Goal: Use online tool/utility: Utilize a website feature to perform a specific function

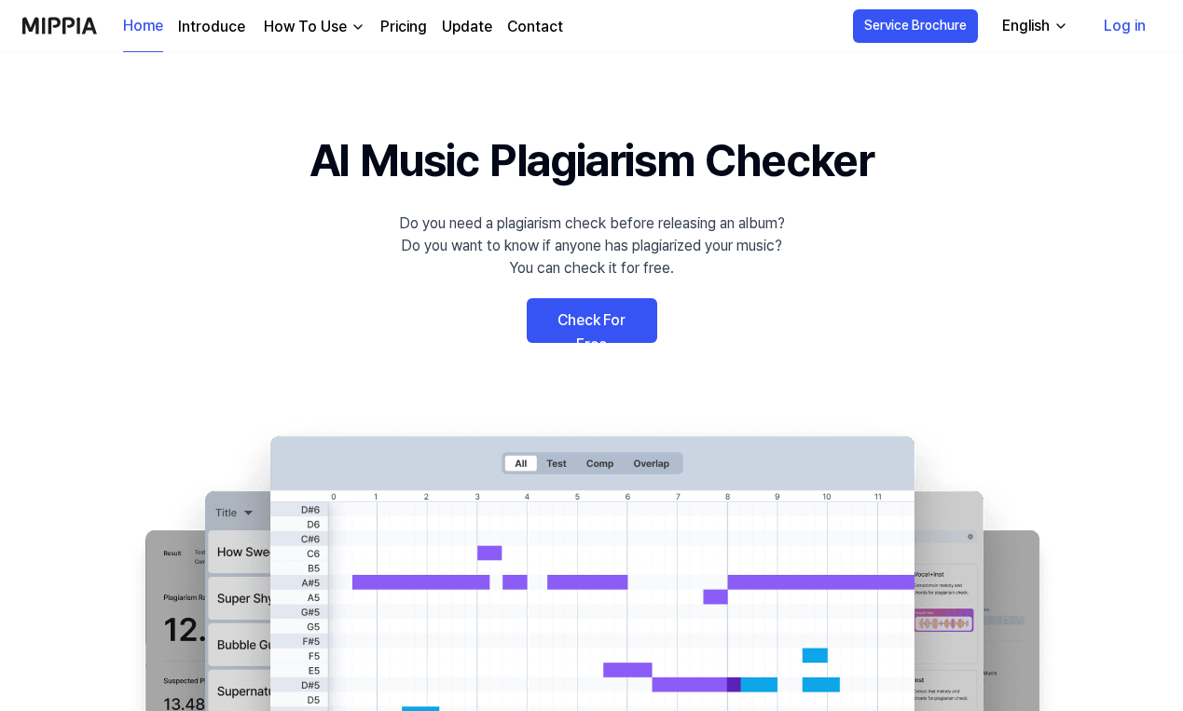
scroll to position [8, 0]
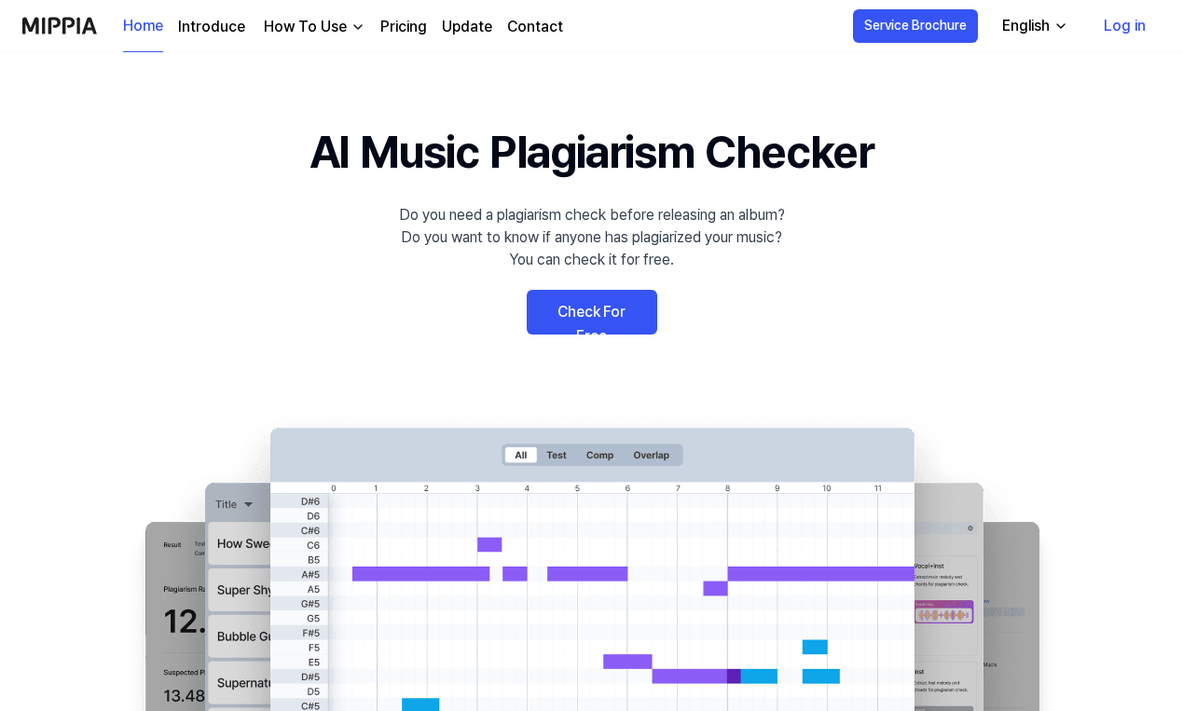
click at [611, 318] on link "Check For Free" at bounding box center [592, 312] width 131 height 45
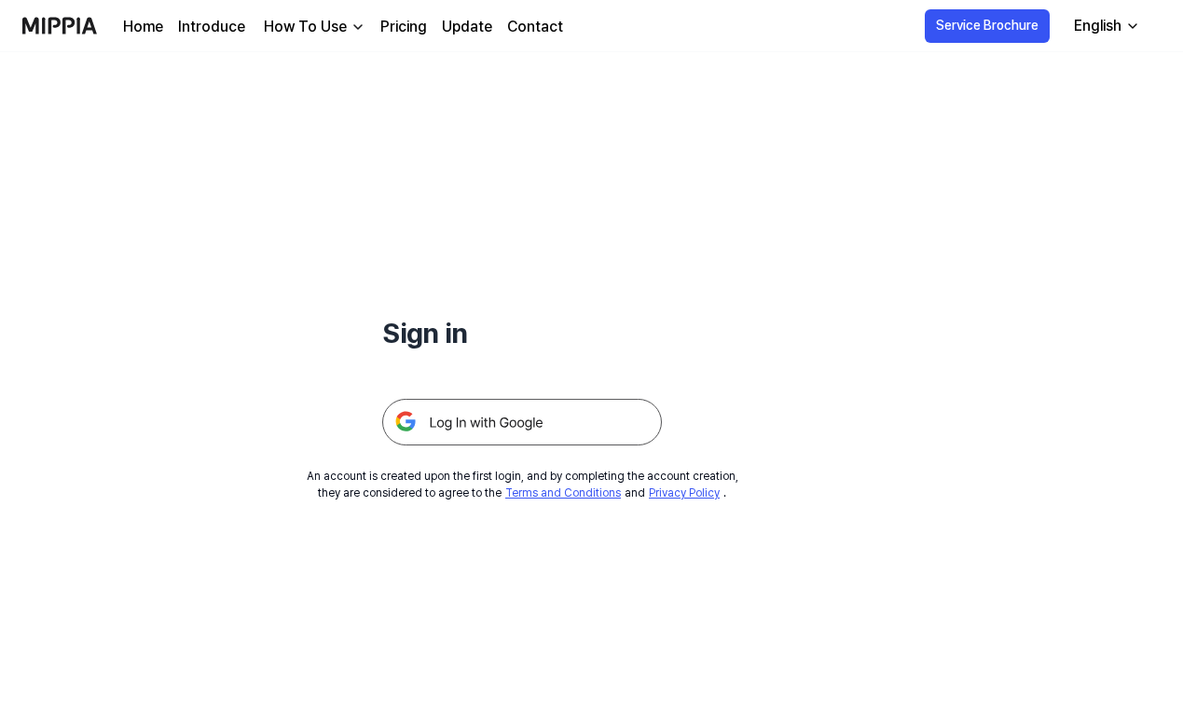
scroll to position [78, 0]
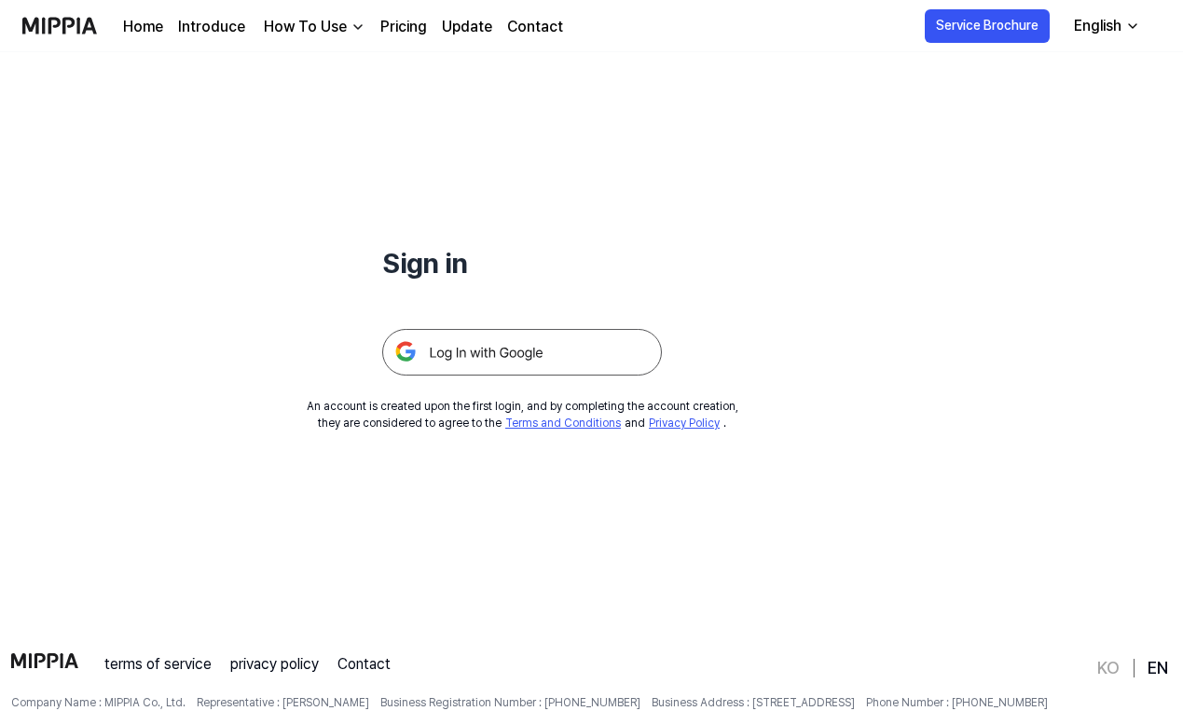
click at [489, 367] on img at bounding box center [522, 352] width 280 height 47
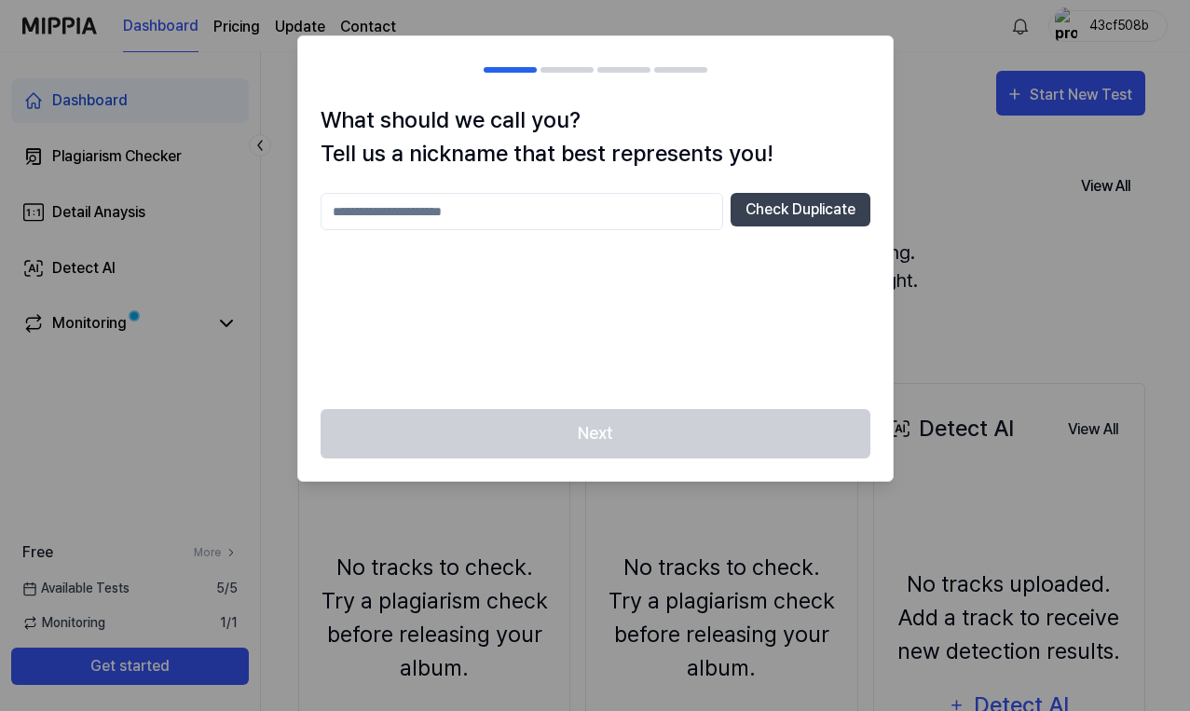
click at [660, 206] on input "text" at bounding box center [522, 211] width 403 height 37
click at [606, 441] on div "Next" at bounding box center [595, 445] width 595 height 72
click at [539, 222] on input "****" at bounding box center [522, 211] width 403 height 37
click at [755, 220] on button "Check Duplicate" at bounding box center [801, 210] width 140 height 34
click at [600, 213] on input "****" at bounding box center [522, 211] width 403 height 37
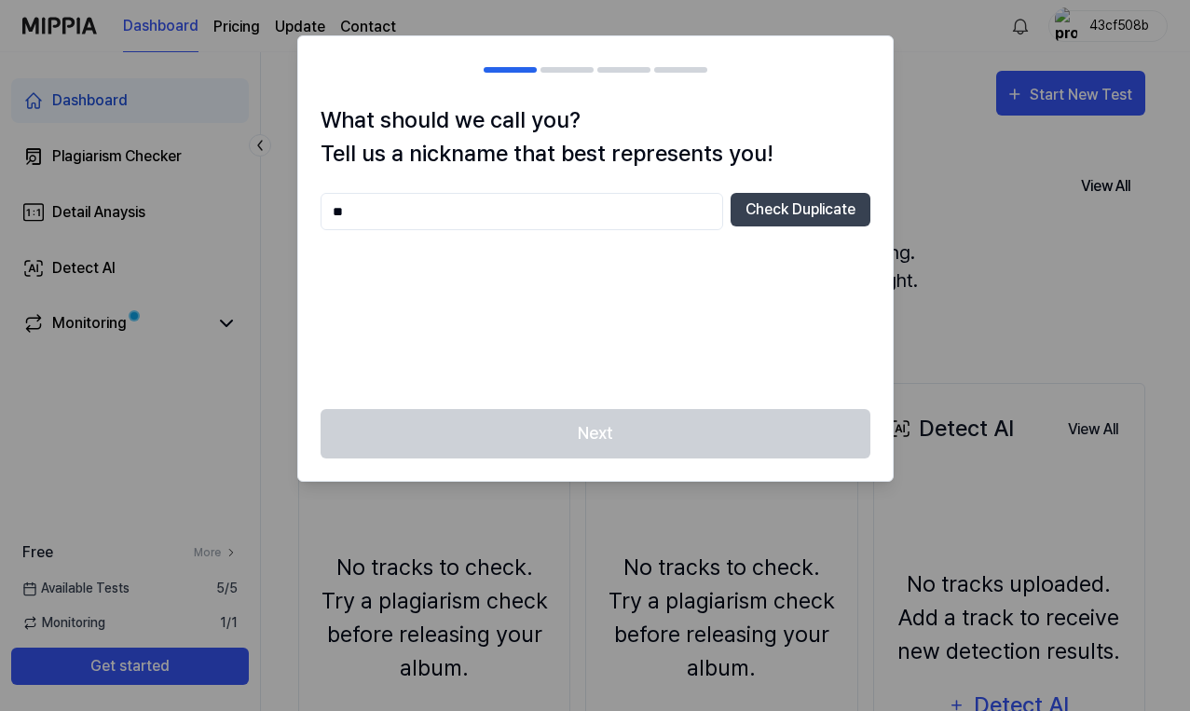
type input "*"
type input "**********"
click at [791, 209] on button "Check Duplicate" at bounding box center [801, 210] width 140 height 34
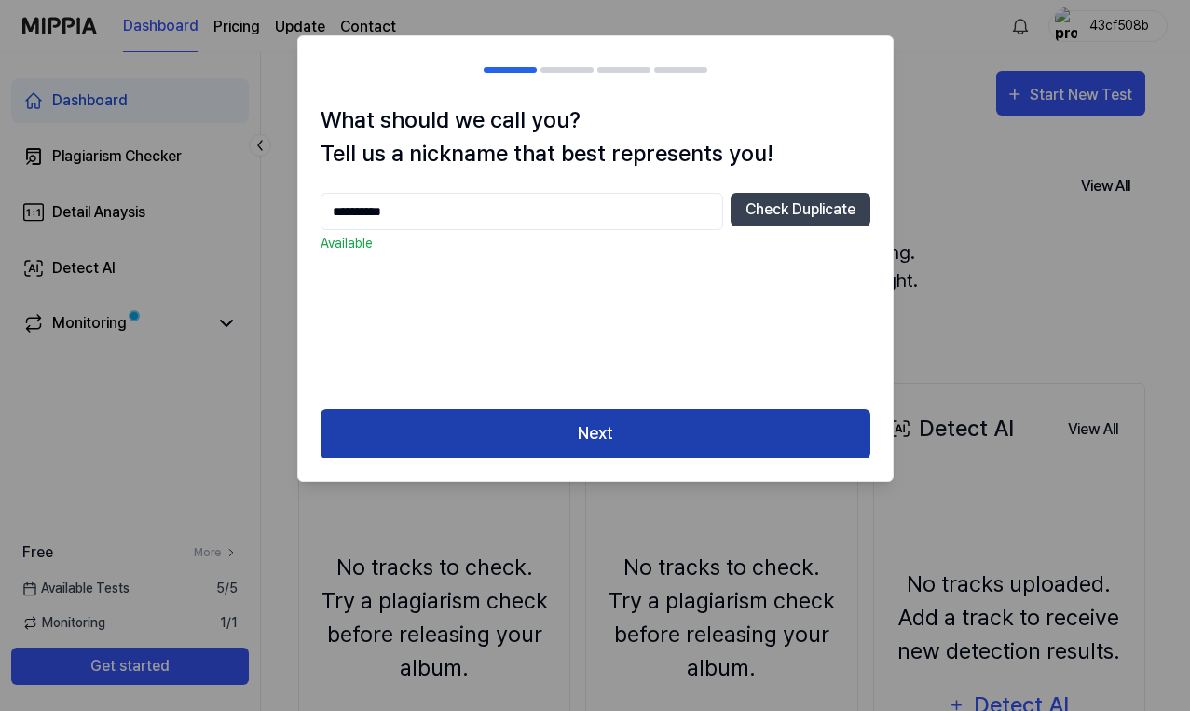
click at [649, 435] on button "Next" at bounding box center [596, 433] width 550 height 49
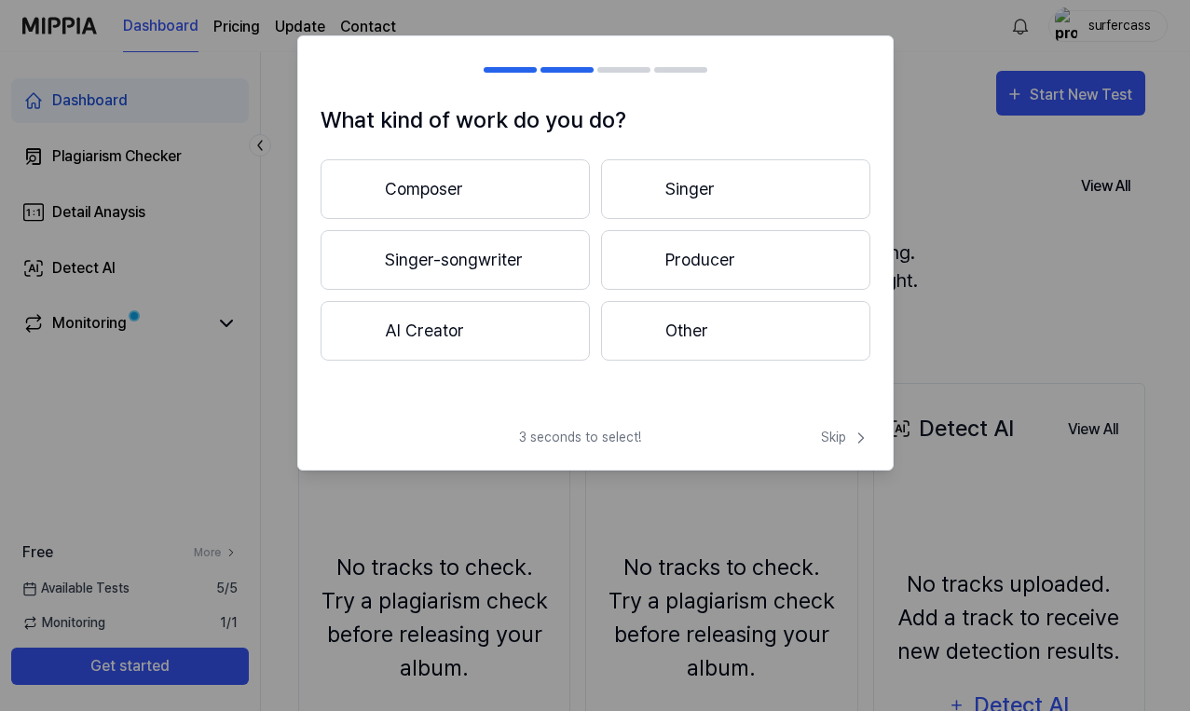
click at [540, 196] on button "Composer" at bounding box center [455, 189] width 269 height 60
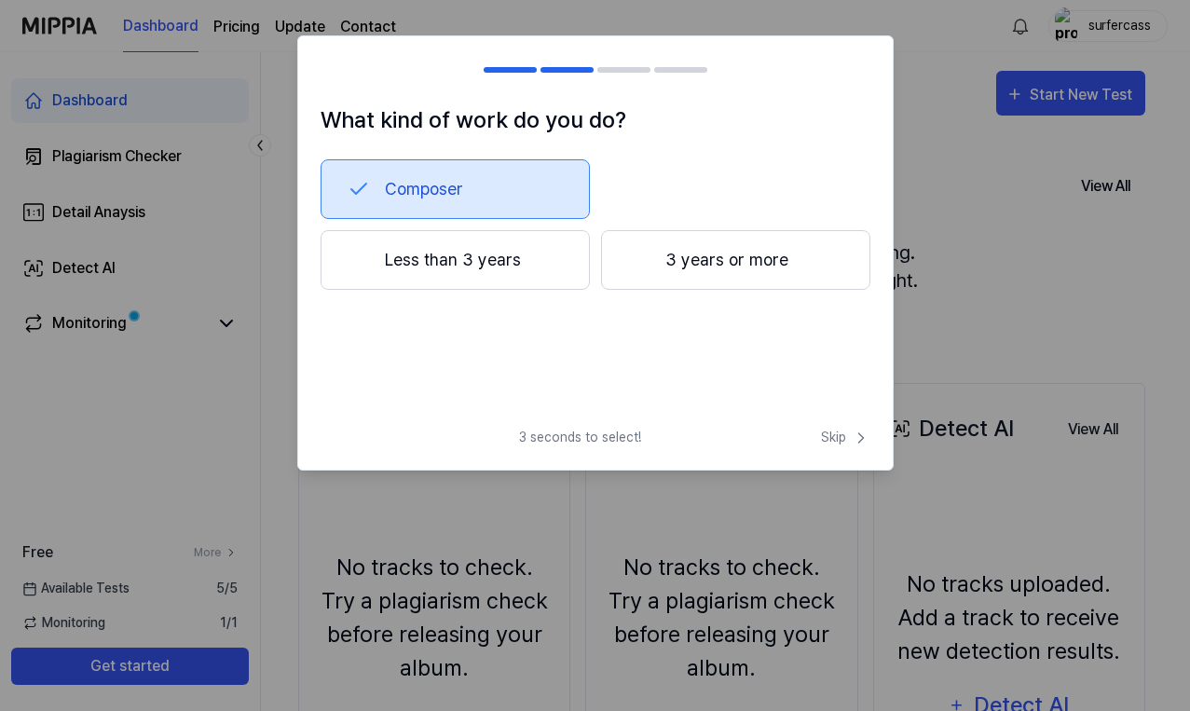
click at [517, 254] on button "Less than 3 years" at bounding box center [455, 260] width 269 height 60
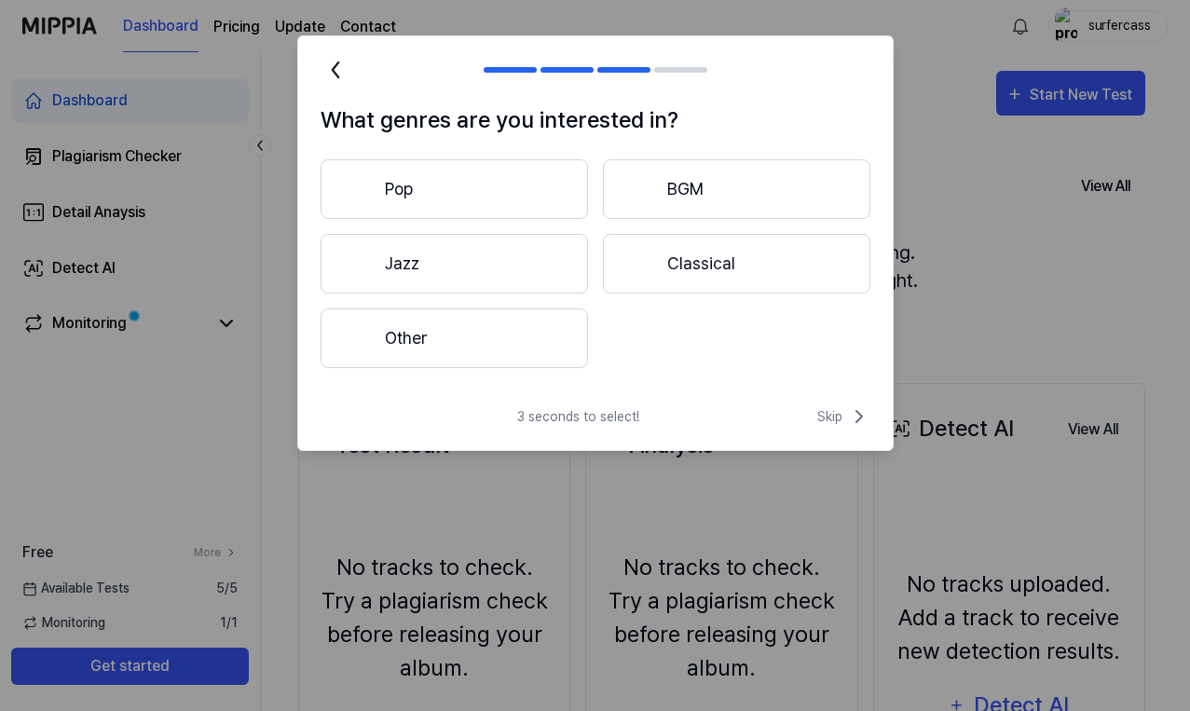
click at [503, 198] on button "Pop" at bounding box center [455, 189] width 268 height 60
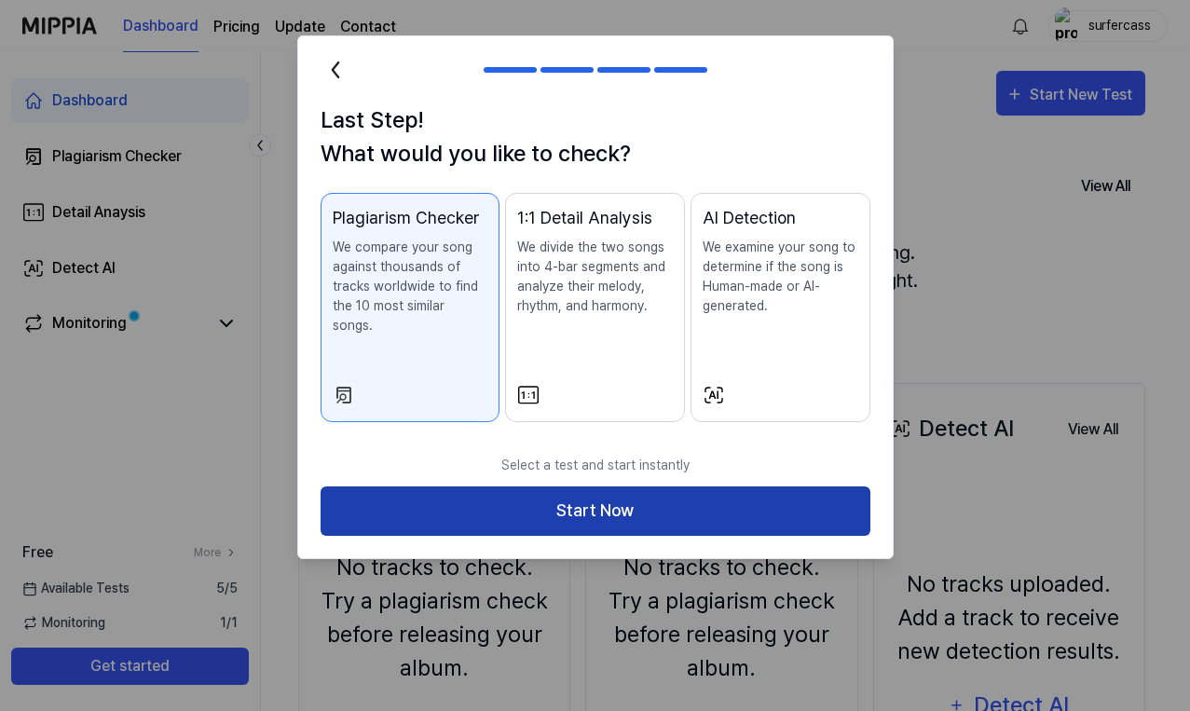
click at [521, 488] on button "Start Now" at bounding box center [596, 511] width 550 height 49
